Goal: Find specific page/section: Find specific page/section

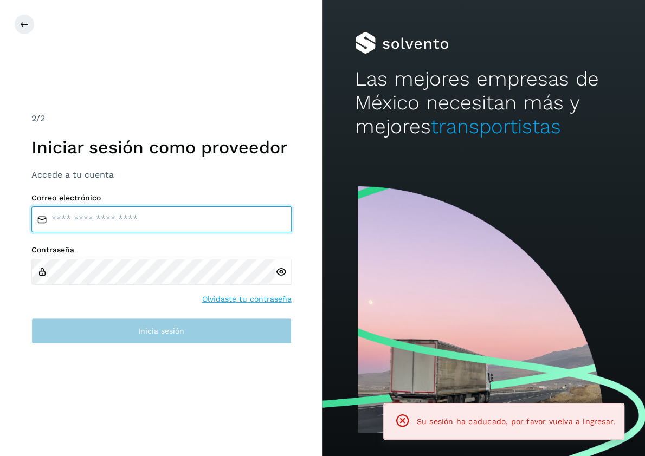
type input "**********"
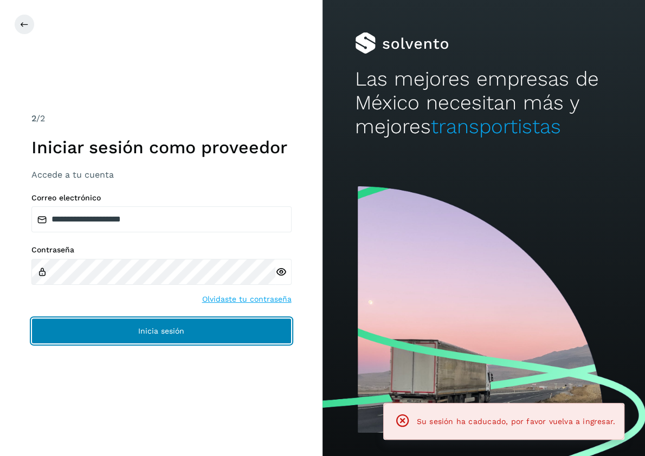
click at [154, 335] on span "Inicia sesión" at bounding box center [161, 331] width 46 height 8
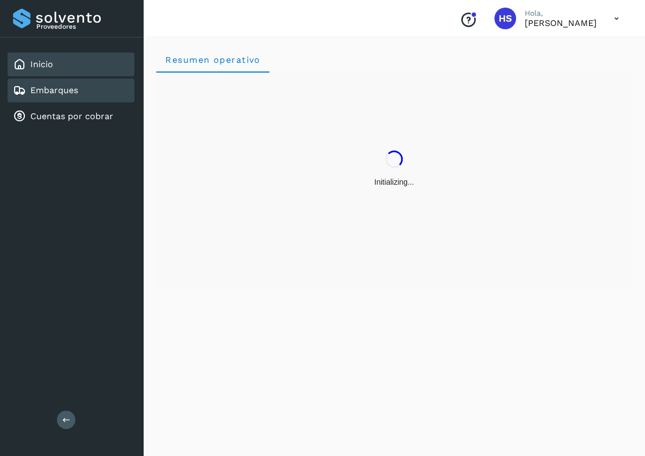
click at [59, 88] on link "Embarques" at bounding box center [54, 90] width 48 height 10
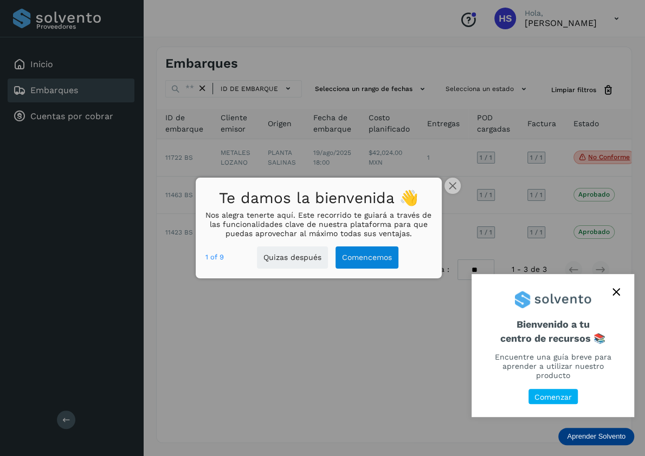
click at [361, 315] on div at bounding box center [322, 228] width 645 height 456
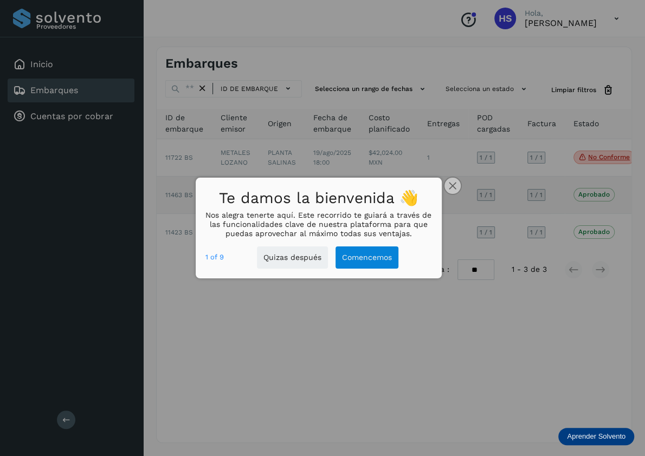
click at [458, 182] on button "close," at bounding box center [452, 186] width 16 height 16
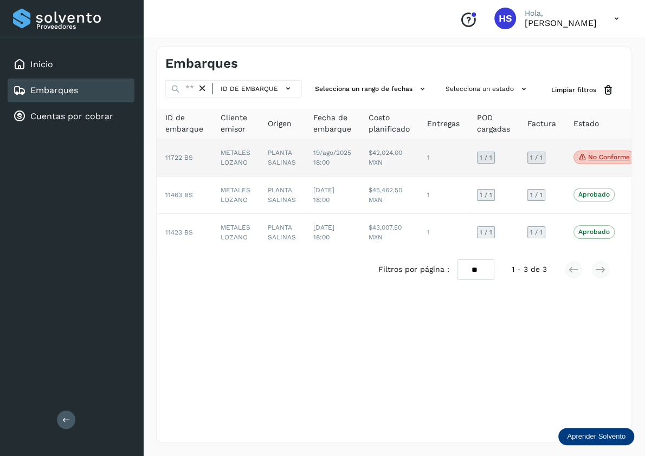
click at [291, 164] on td "PLANTA SALINAS" at bounding box center [282, 157] width 46 height 37
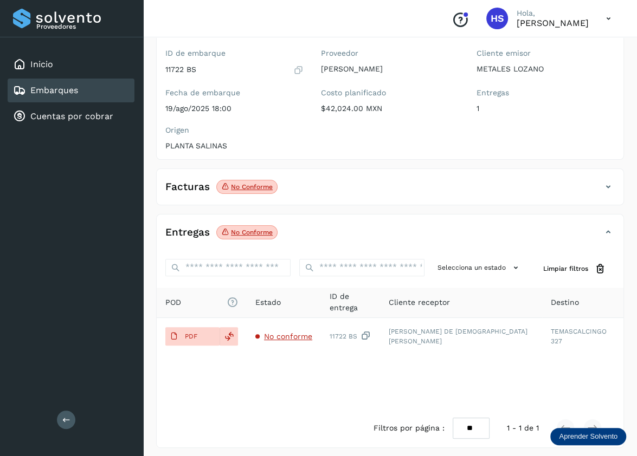
scroll to position [94, 0]
